Goal: Transaction & Acquisition: Subscribe to service/newsletter

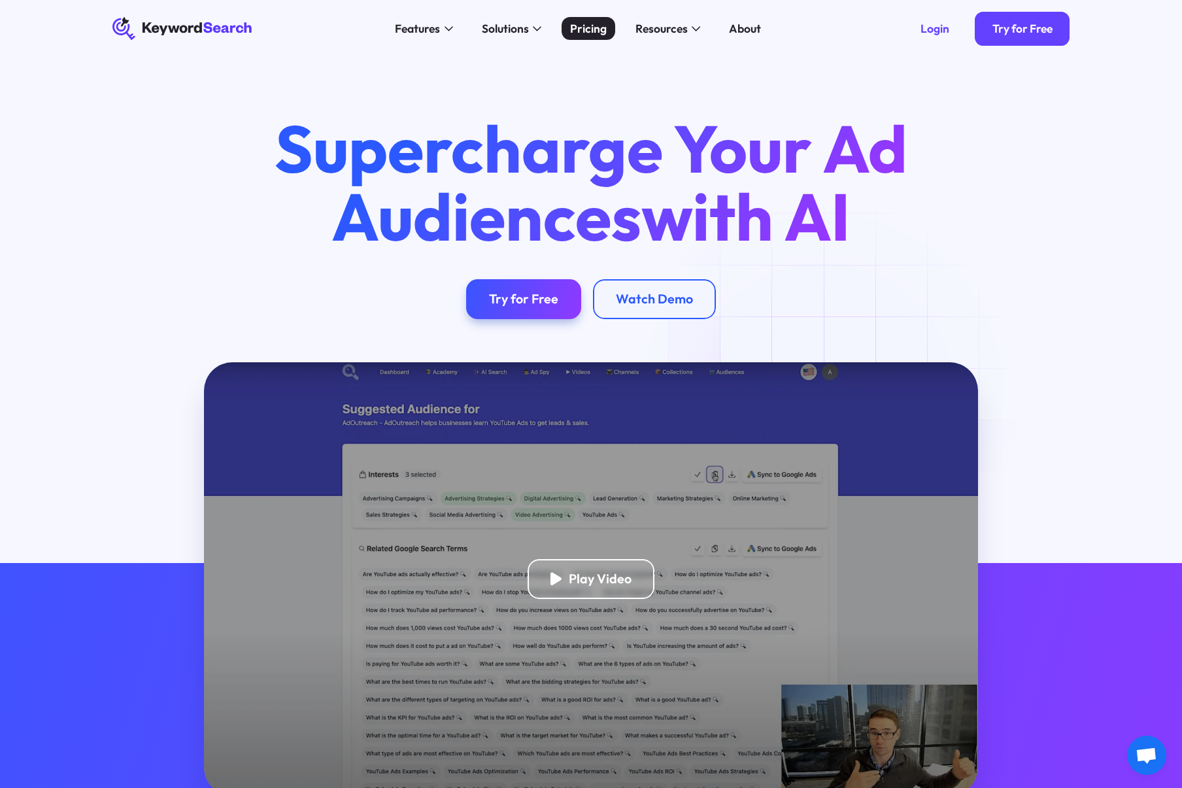
click at [595, 28] on div "Pricing" at bounding box center [588, 28] width 37 height 17
